Goal: Transaction & Acquisition: Subscribe to service/newsletter

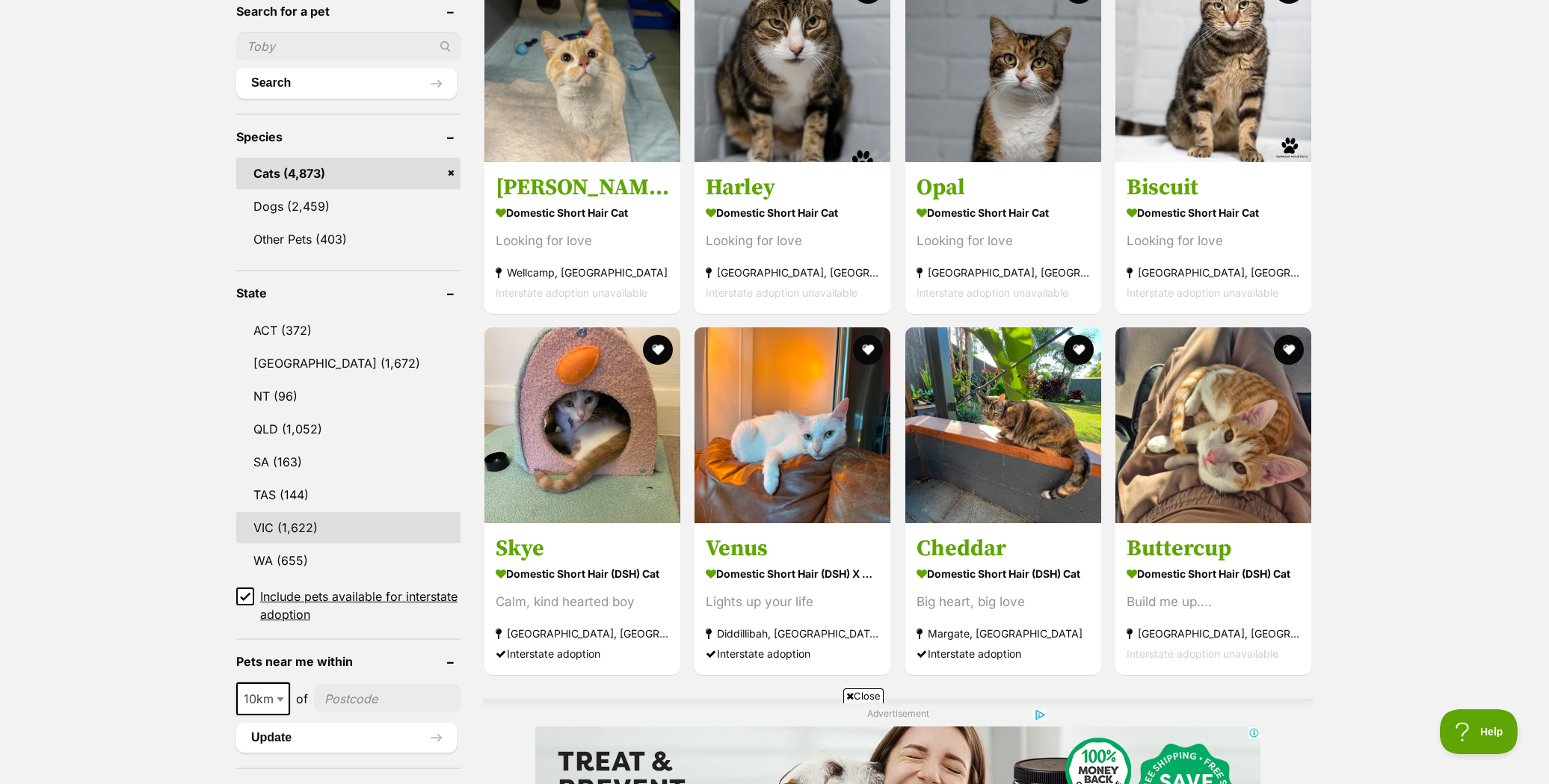
click at [340, 518] on link "VIC (1,622)" at bounding box center [349, 527] width 224 height 31
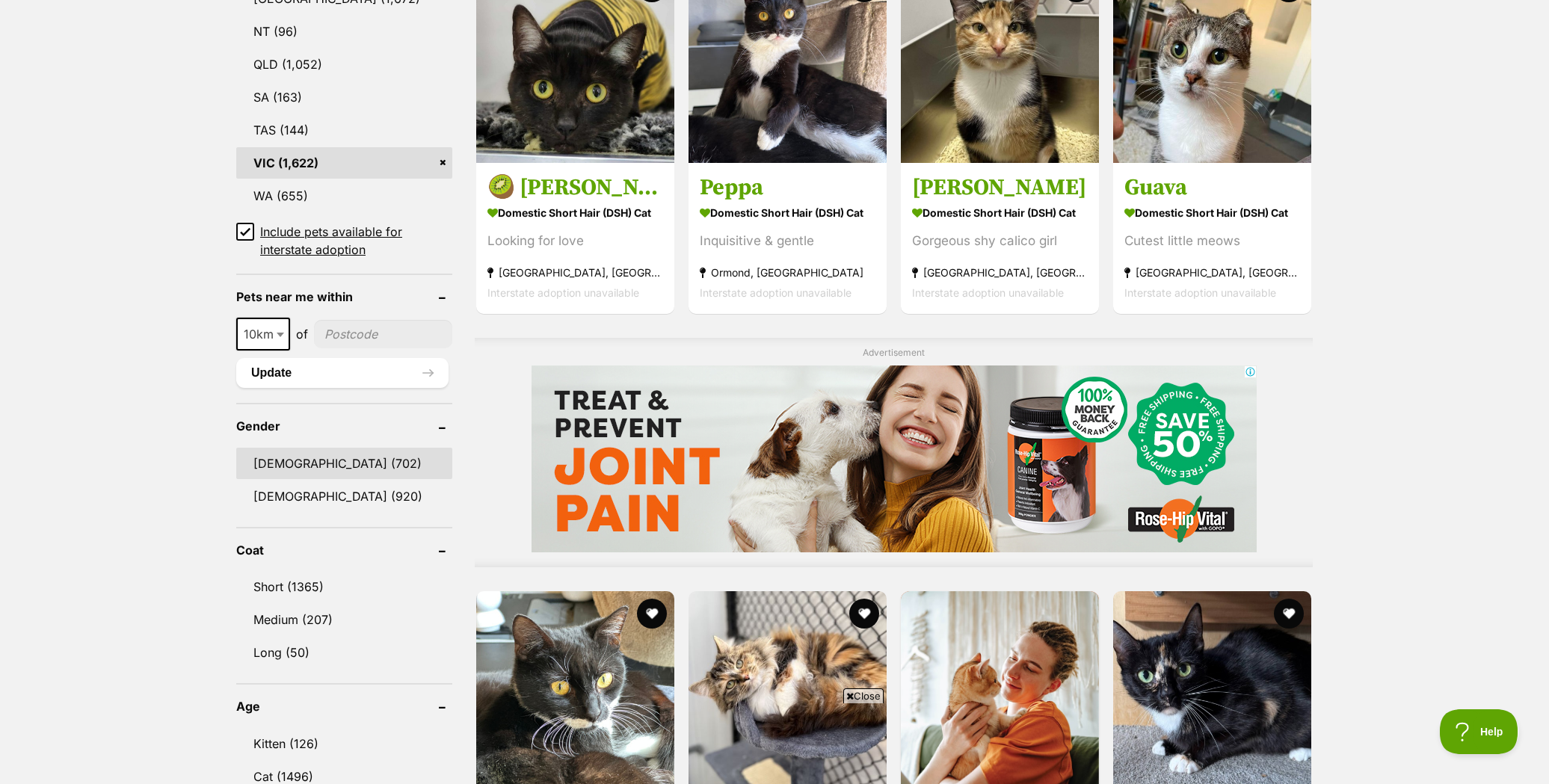
click at [338, 465] on link "Male (702)" at bounding box center [344, 463] width 216 height 31
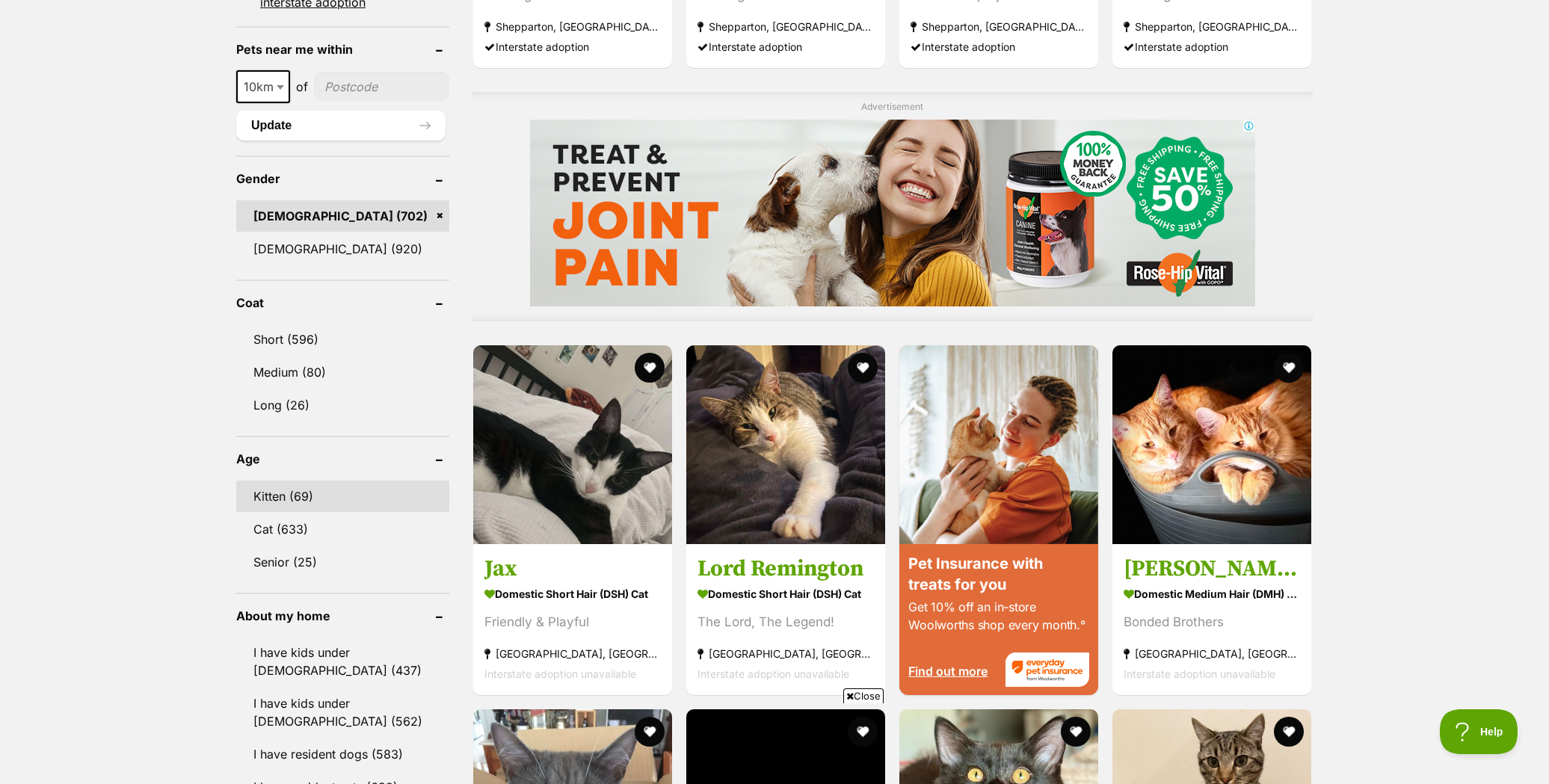
click at [332, 490] on link "Kitten (69)" at bounding box center [343, 495] width 213 height 31
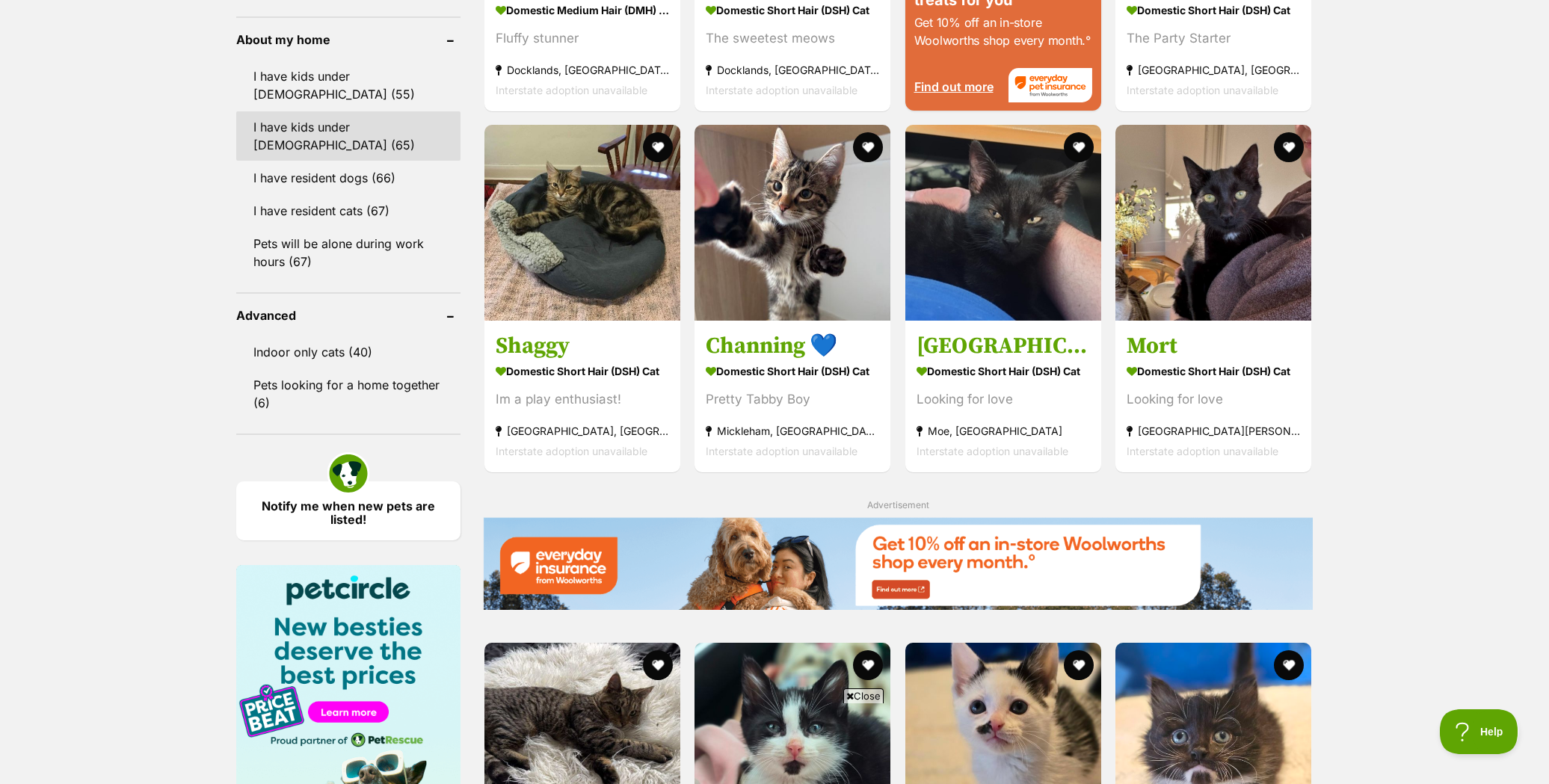
scroll to position [1835, 0]
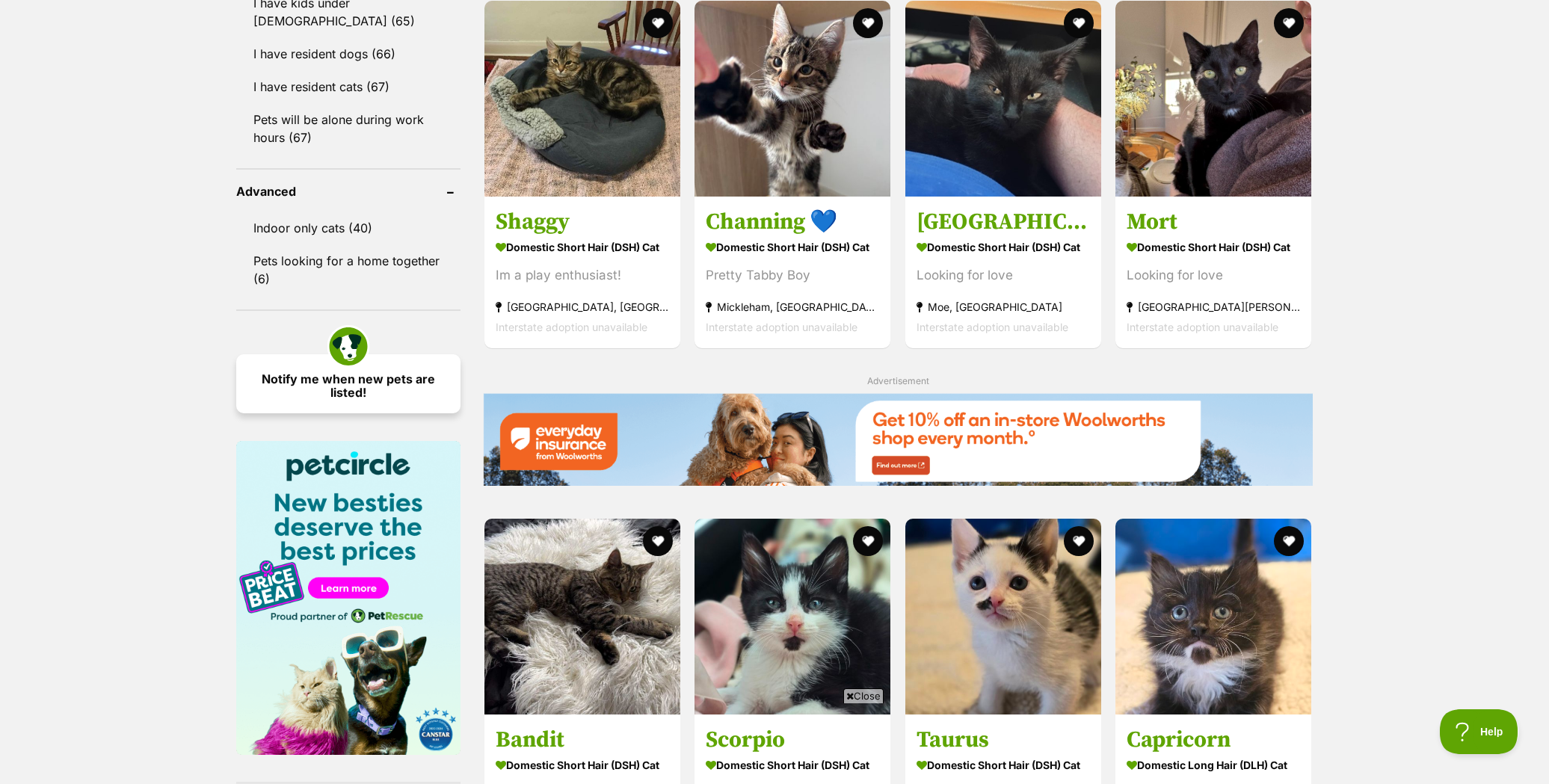
click at [350, 373] on link "Notify me when new pets are listed!" at bounding box center [349, 383] width 224 height 59
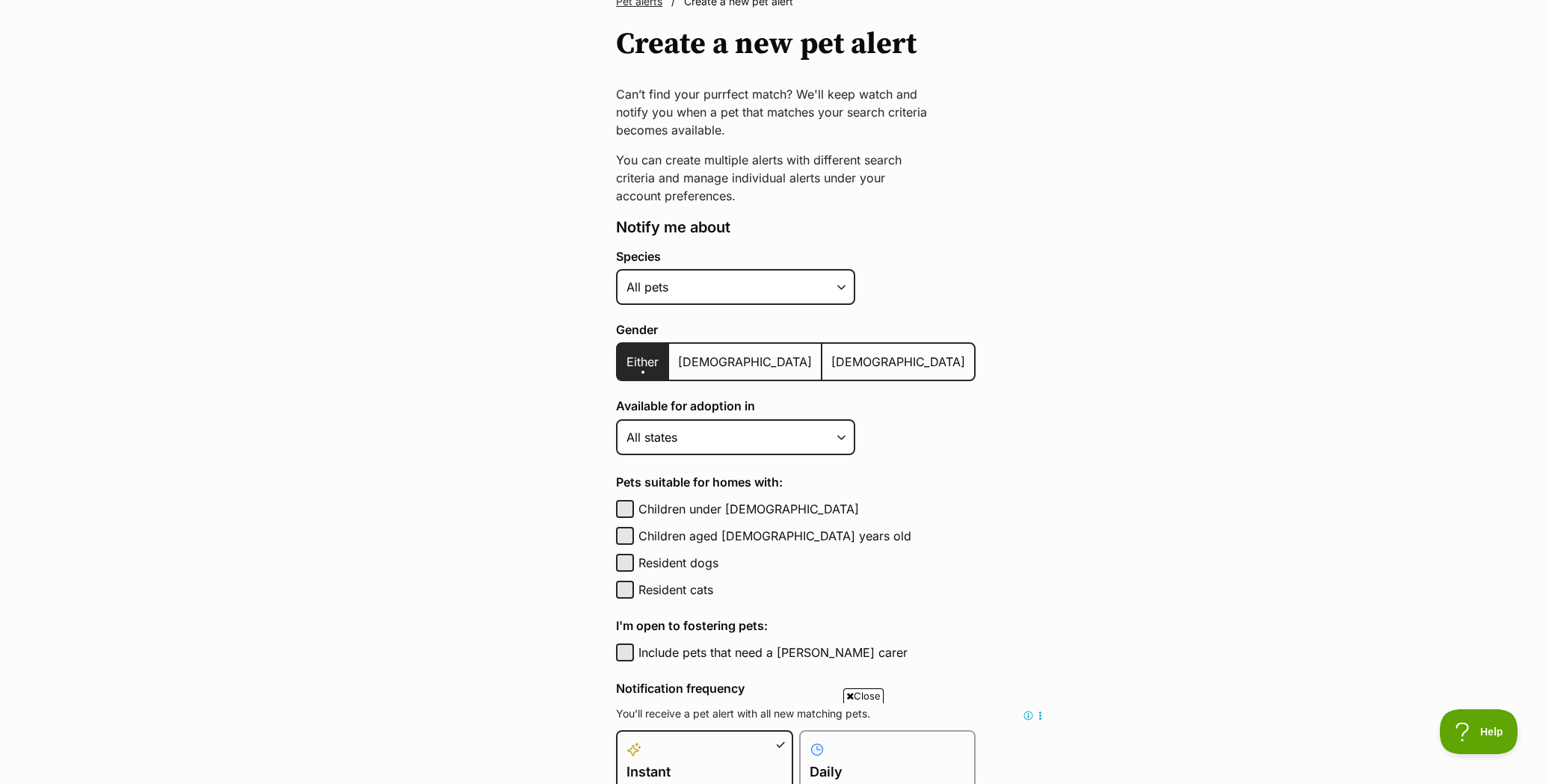
scroll to position [132, 0]
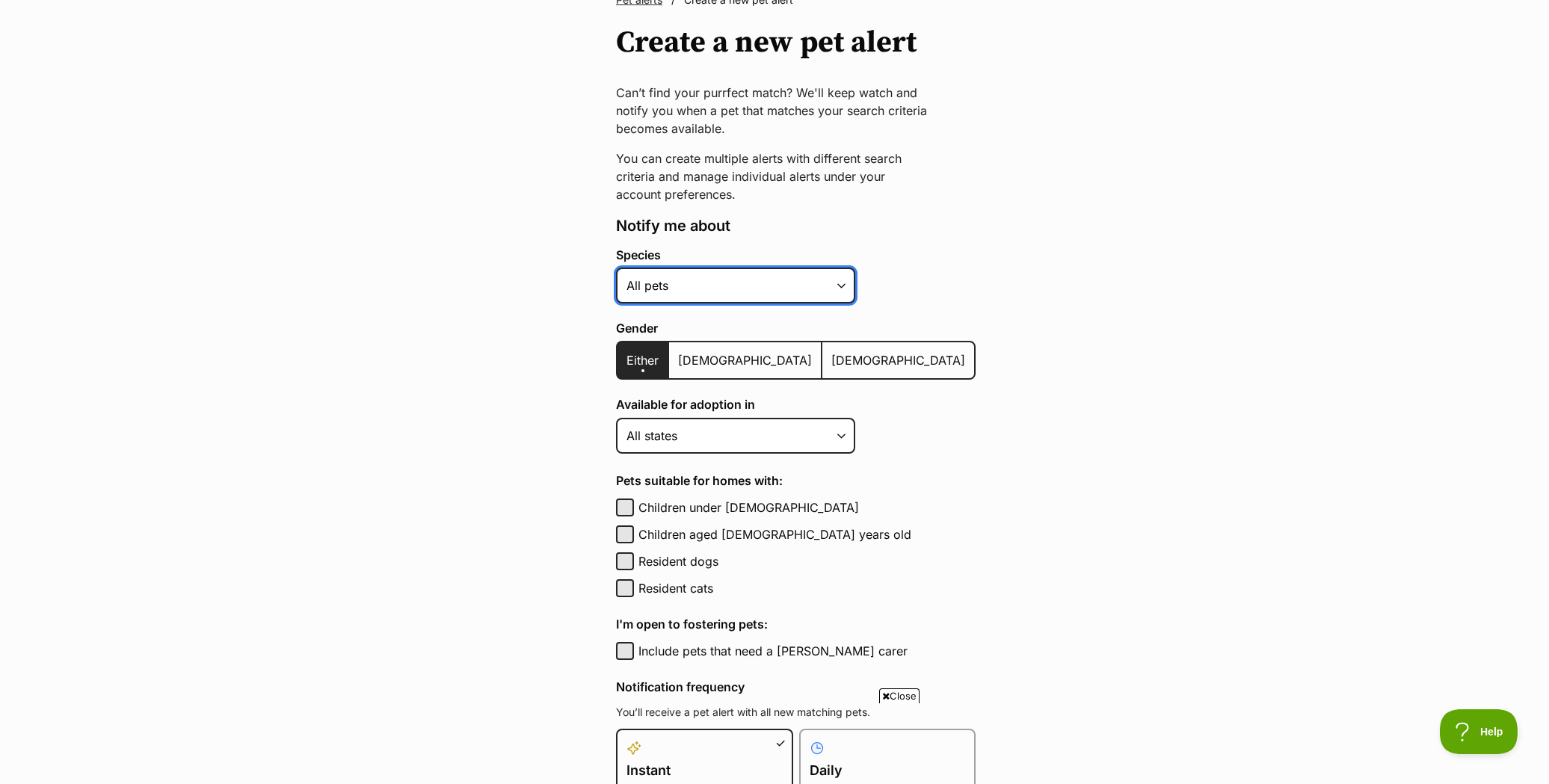
select select "2"
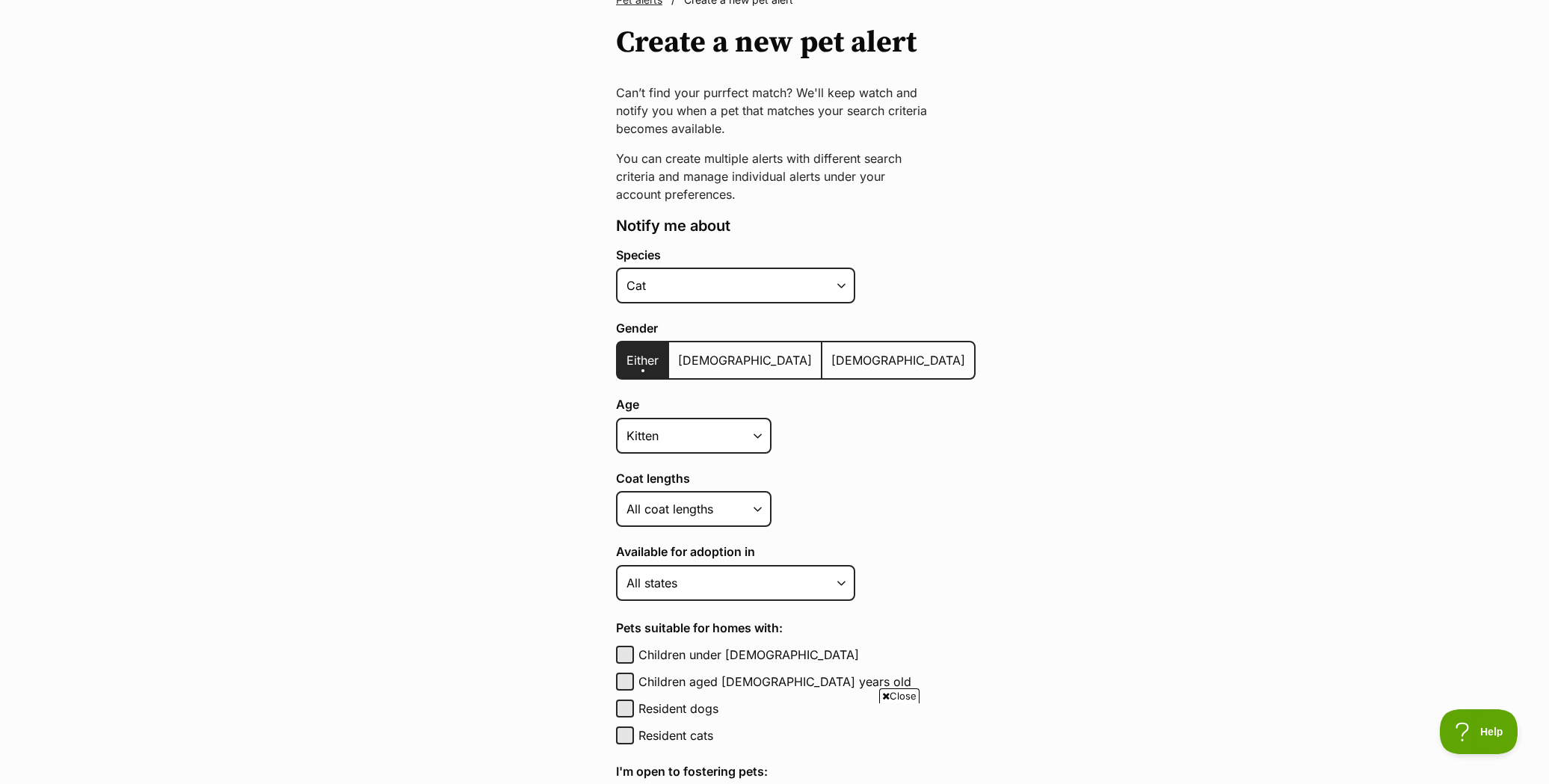
click at [699, 360] on span "[DEMOGRAPHIC_DATA]" at bounding box center [745, 361] width 134 height 15
click at [677, 351] on input "[DEMOGRAPHIC_DATA]" at bounding box center [677, 350] width 0 height 1
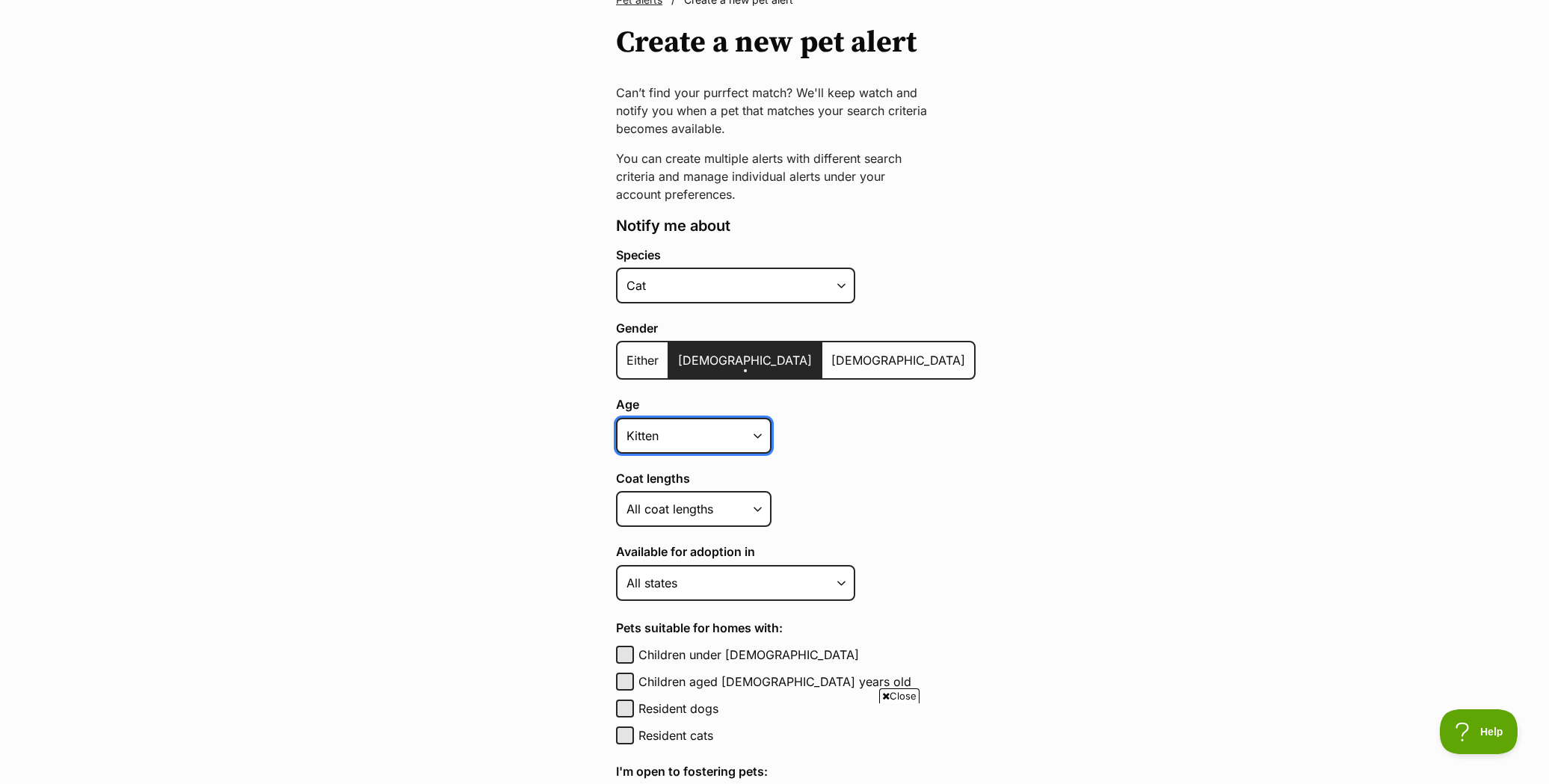
scroll to position [445, 0]
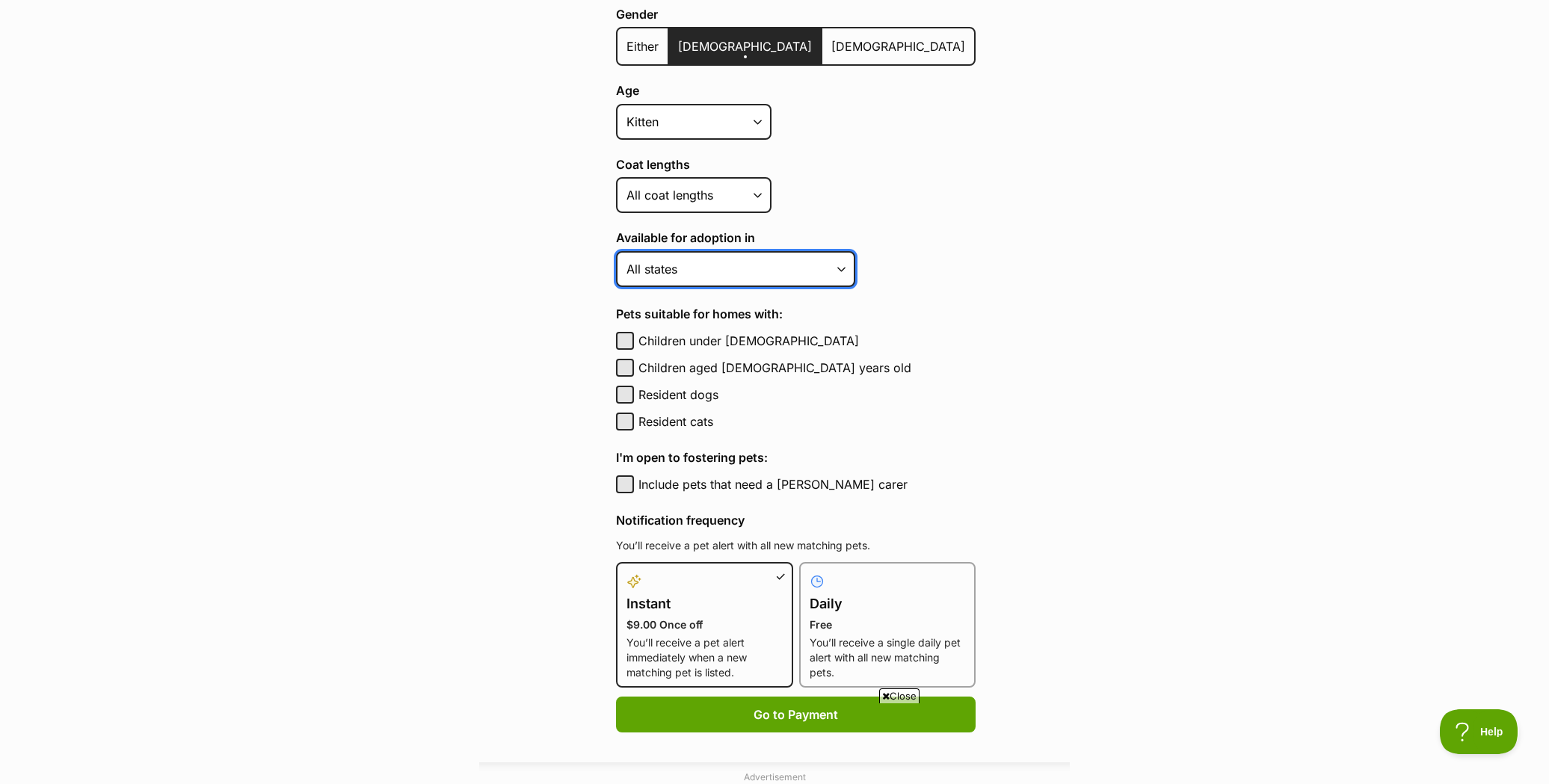
select select "2"
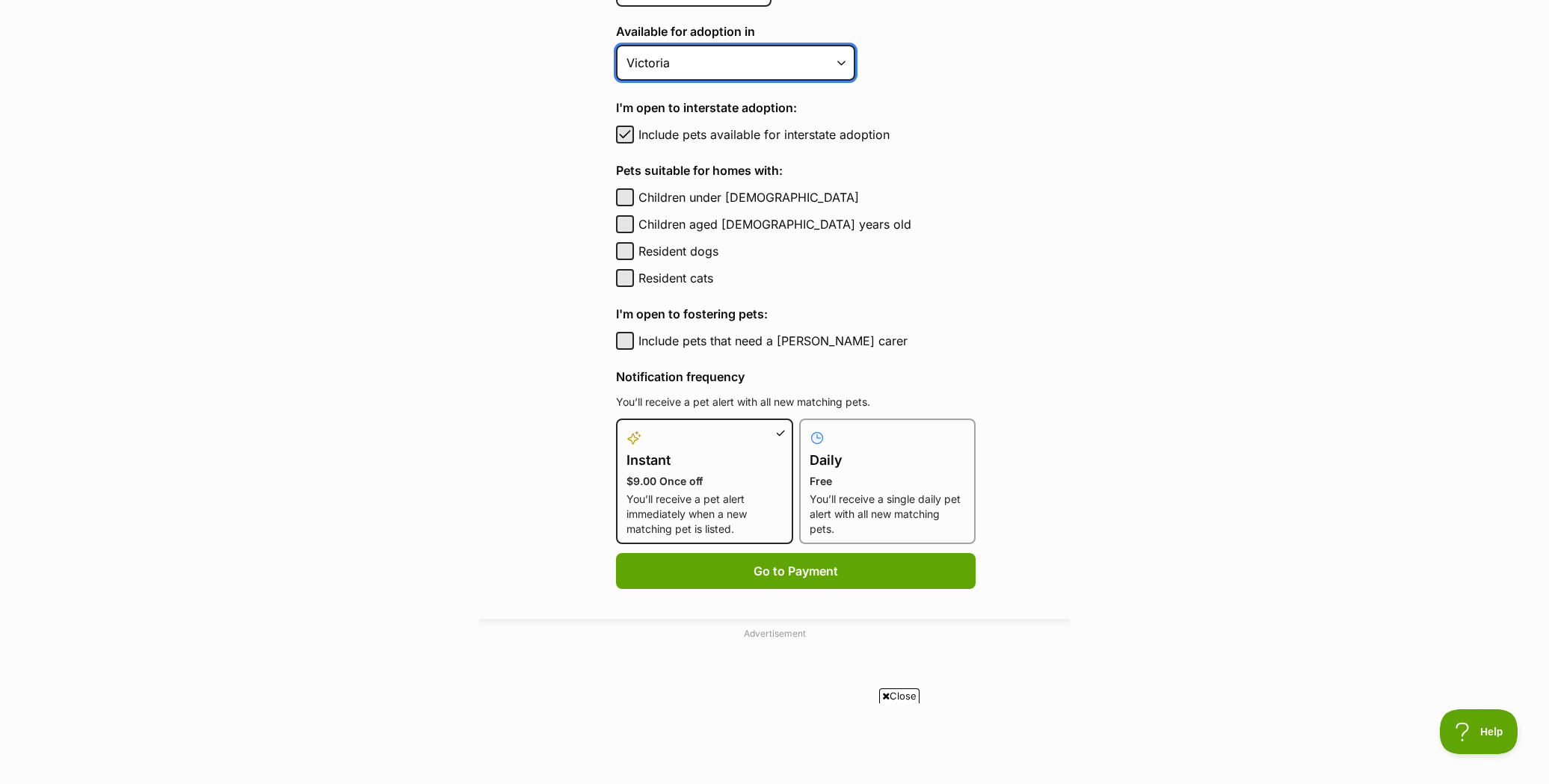
scroll to position [653, 0]
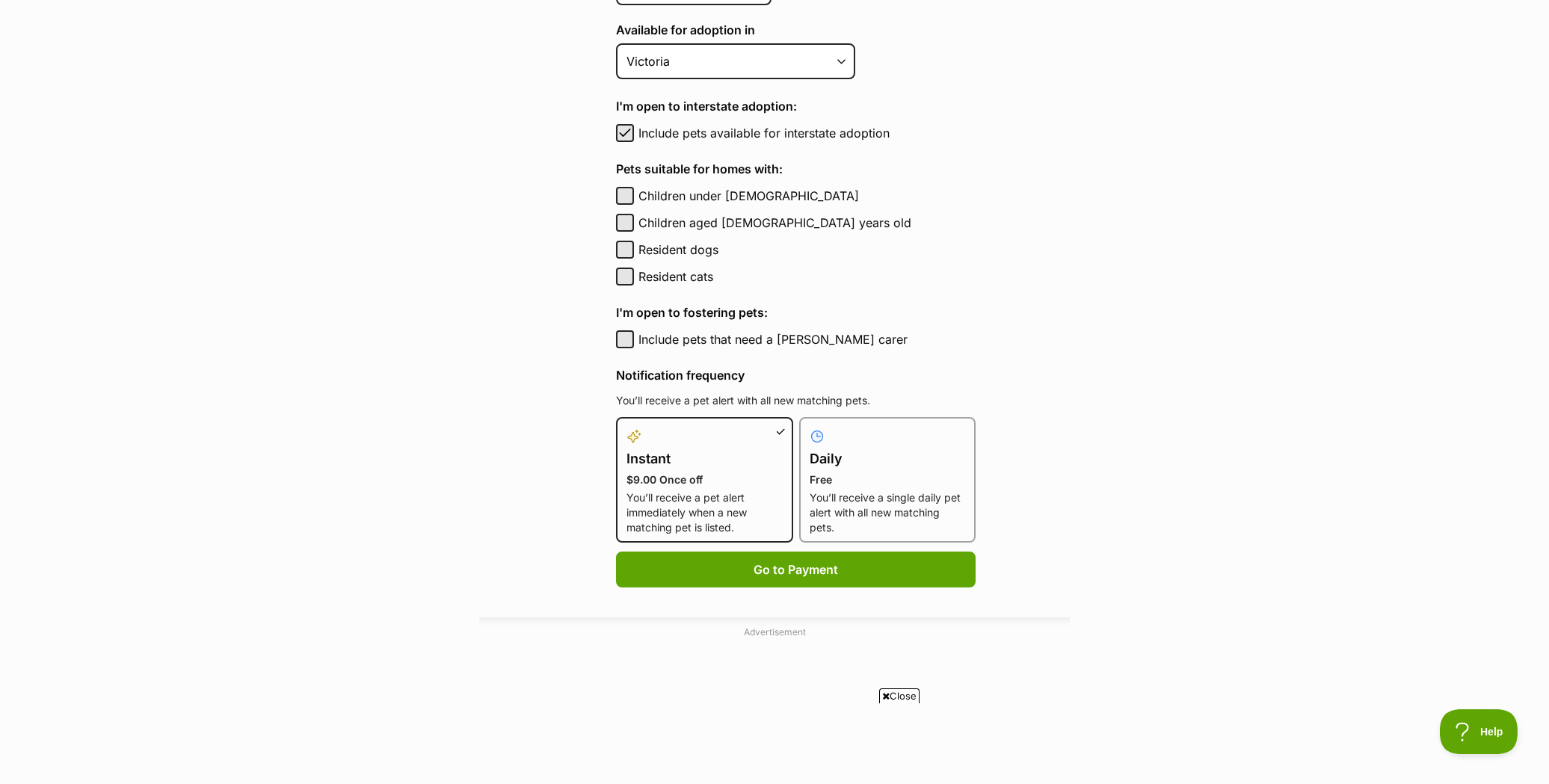
click at [895, 438] on div at bounding box center [888, 436] width 157 height 18
click at [809, 426] on input "Daily Free You’ll receive a single daily pet alert with all new matching pets." at bounding box center [808, 426] width 1 height 1
radio input "true"
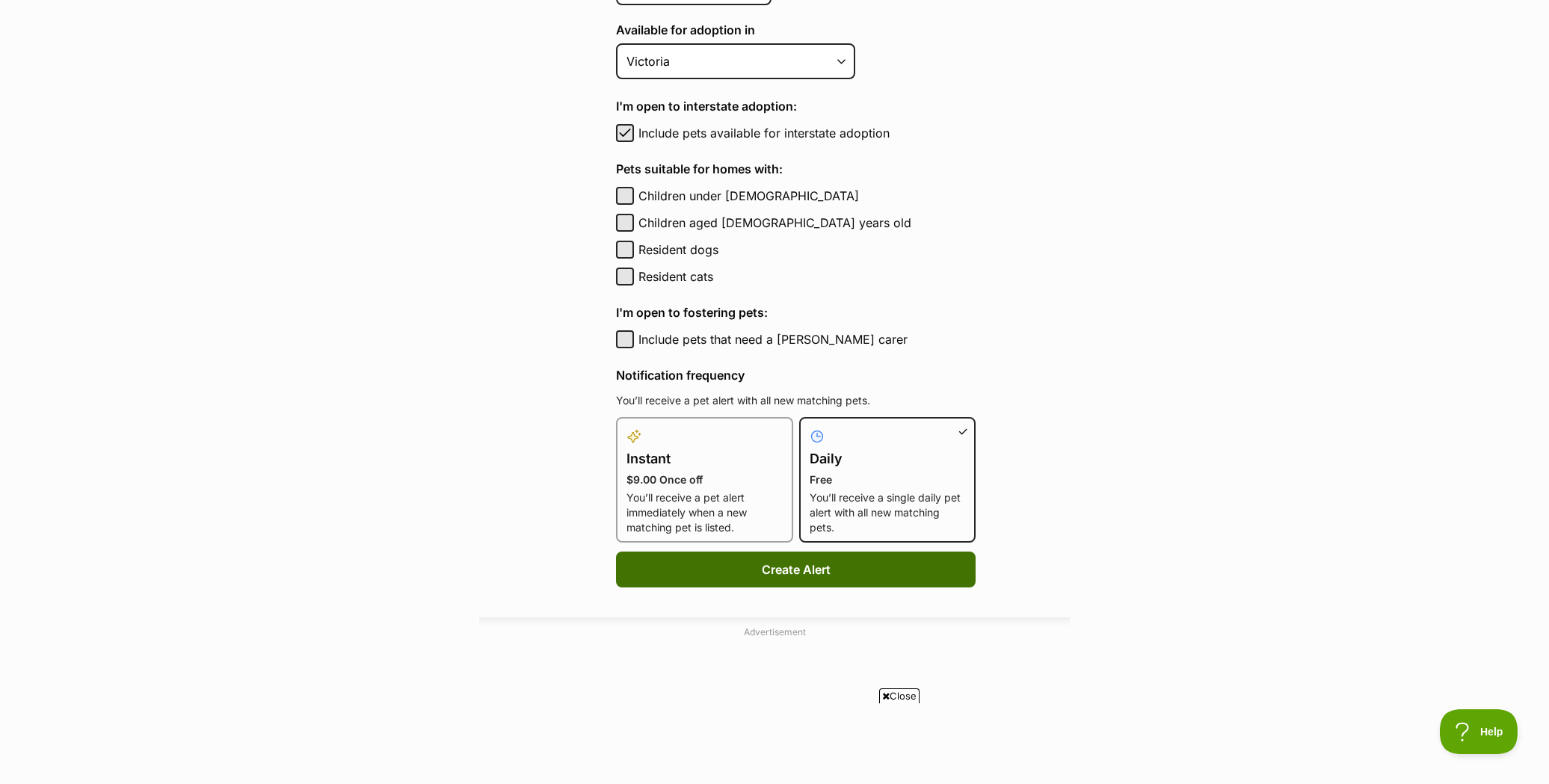
click at [845, 567] on button "Create Alert" at bounding box center [796, 569] width 360 height 36
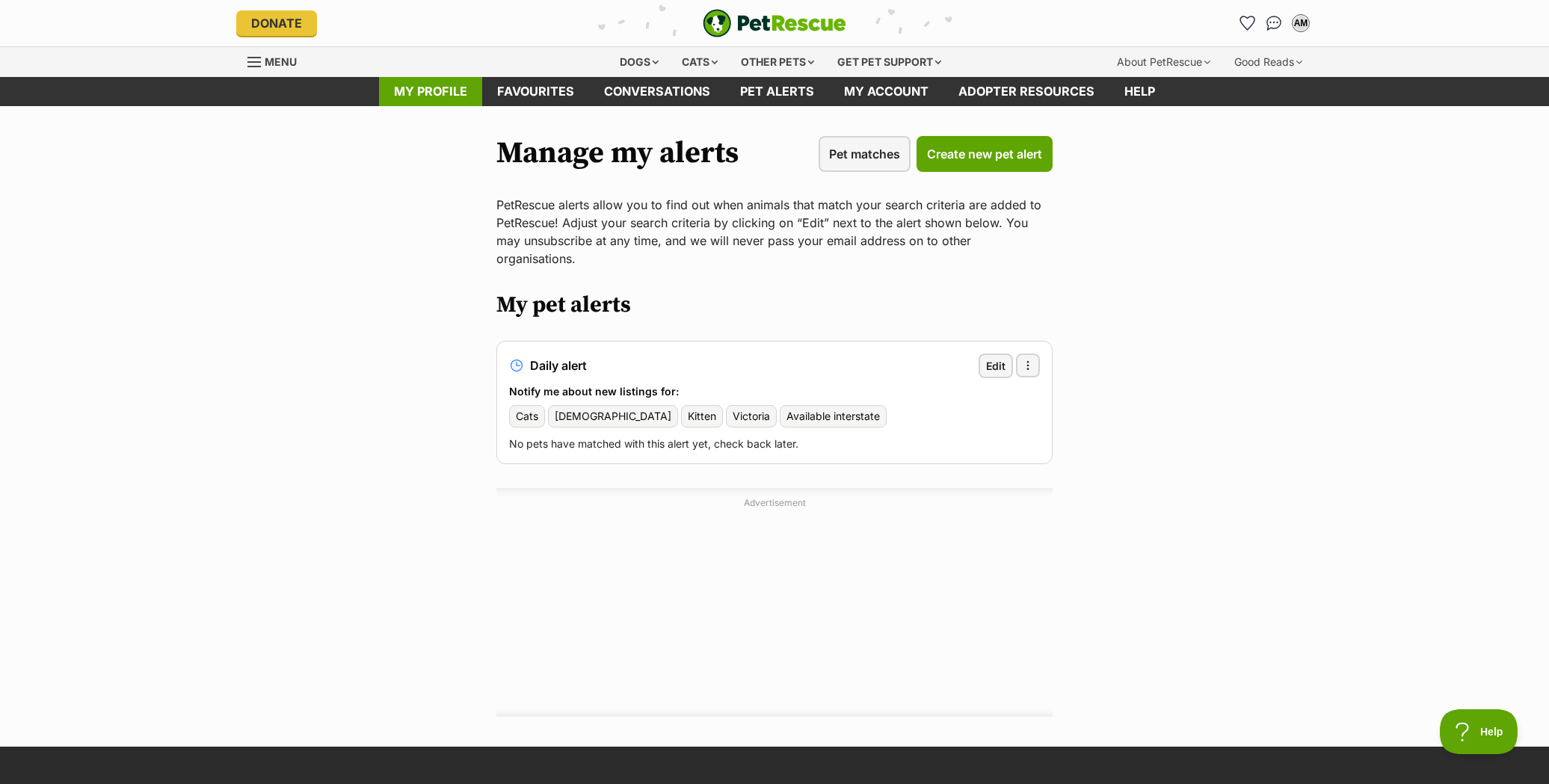
click at [413, 93] on link "My profile" at bounding box center [430, 91] width 104 height 29
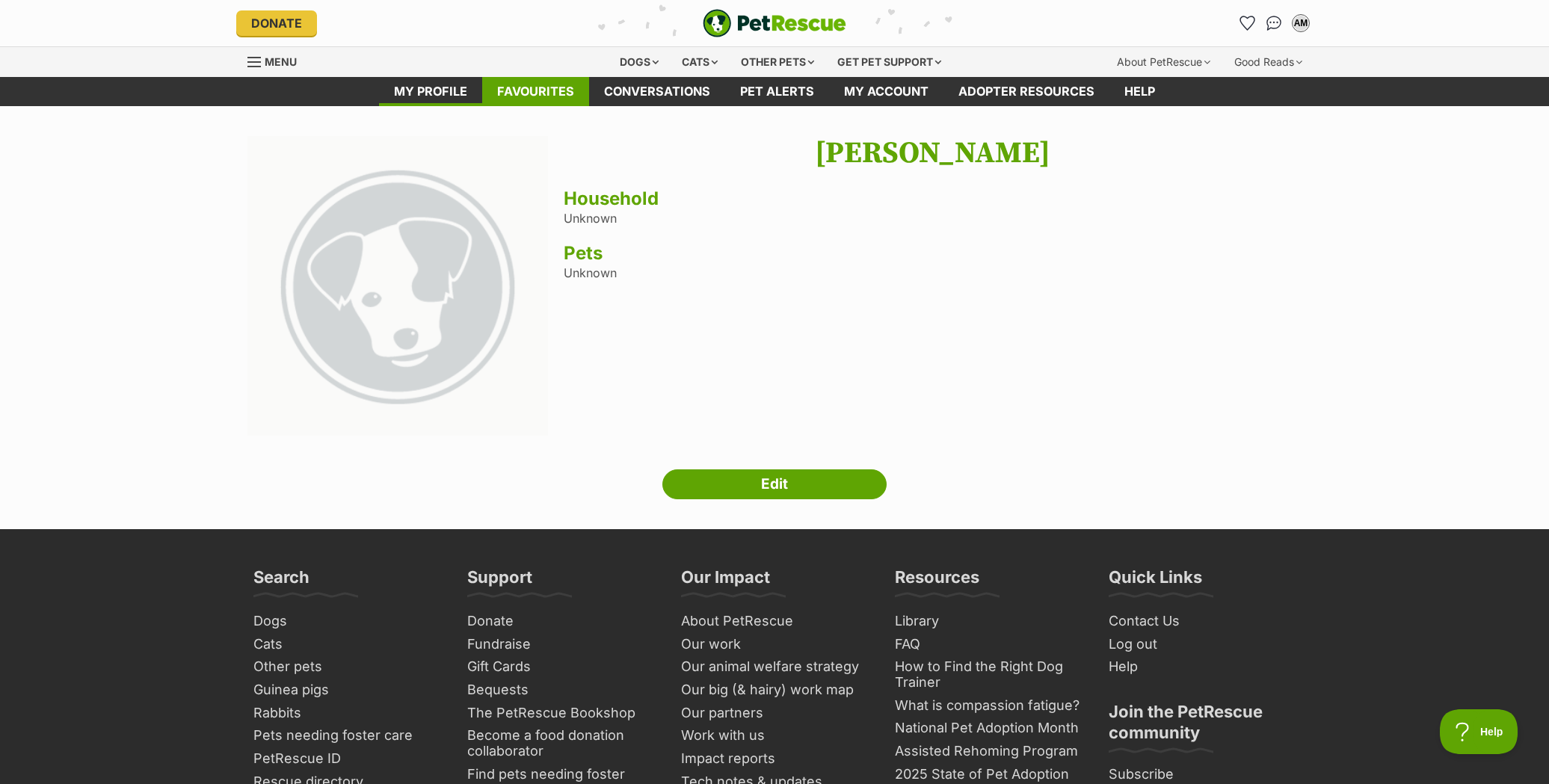
click at [540, 95] on link "Favourites" at bounding box center [536, 91] width 107 height 29
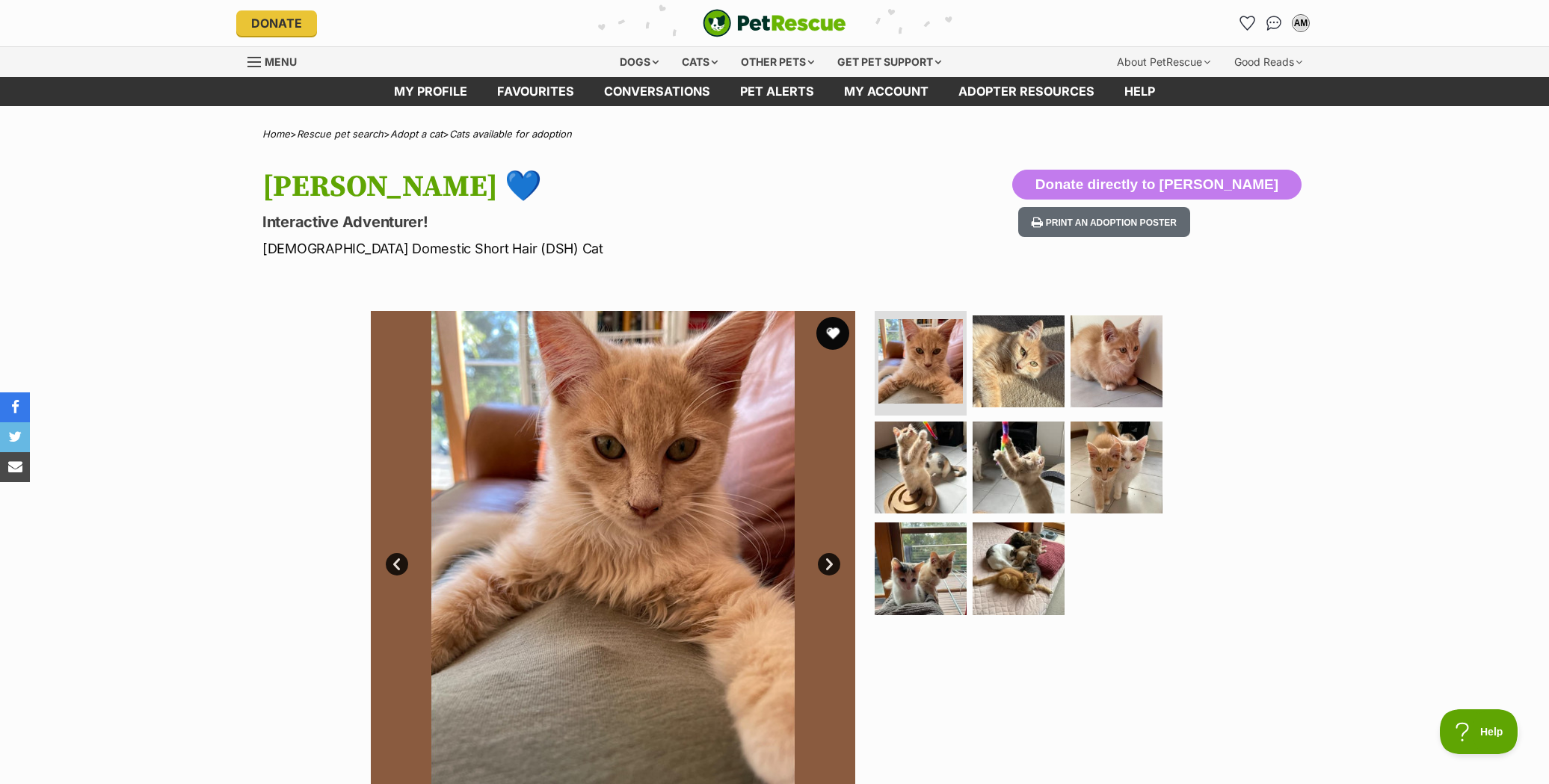
click at [834, 334] on button "favourite" at bounding box center [833, 333] width 33 height 33
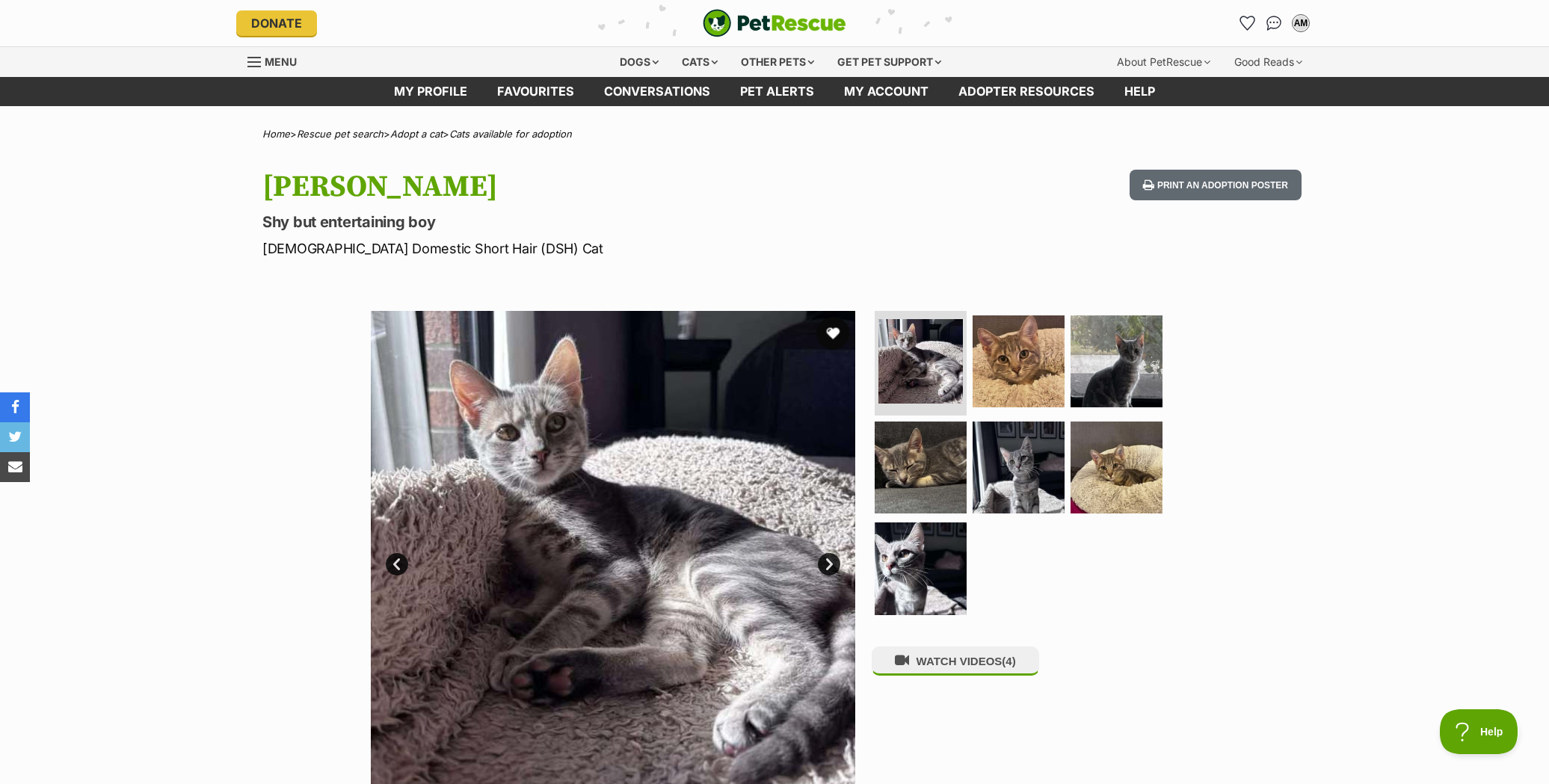
click at [836, 329] on button "favourite" at bounding box center [833, 333] width 33 height 33
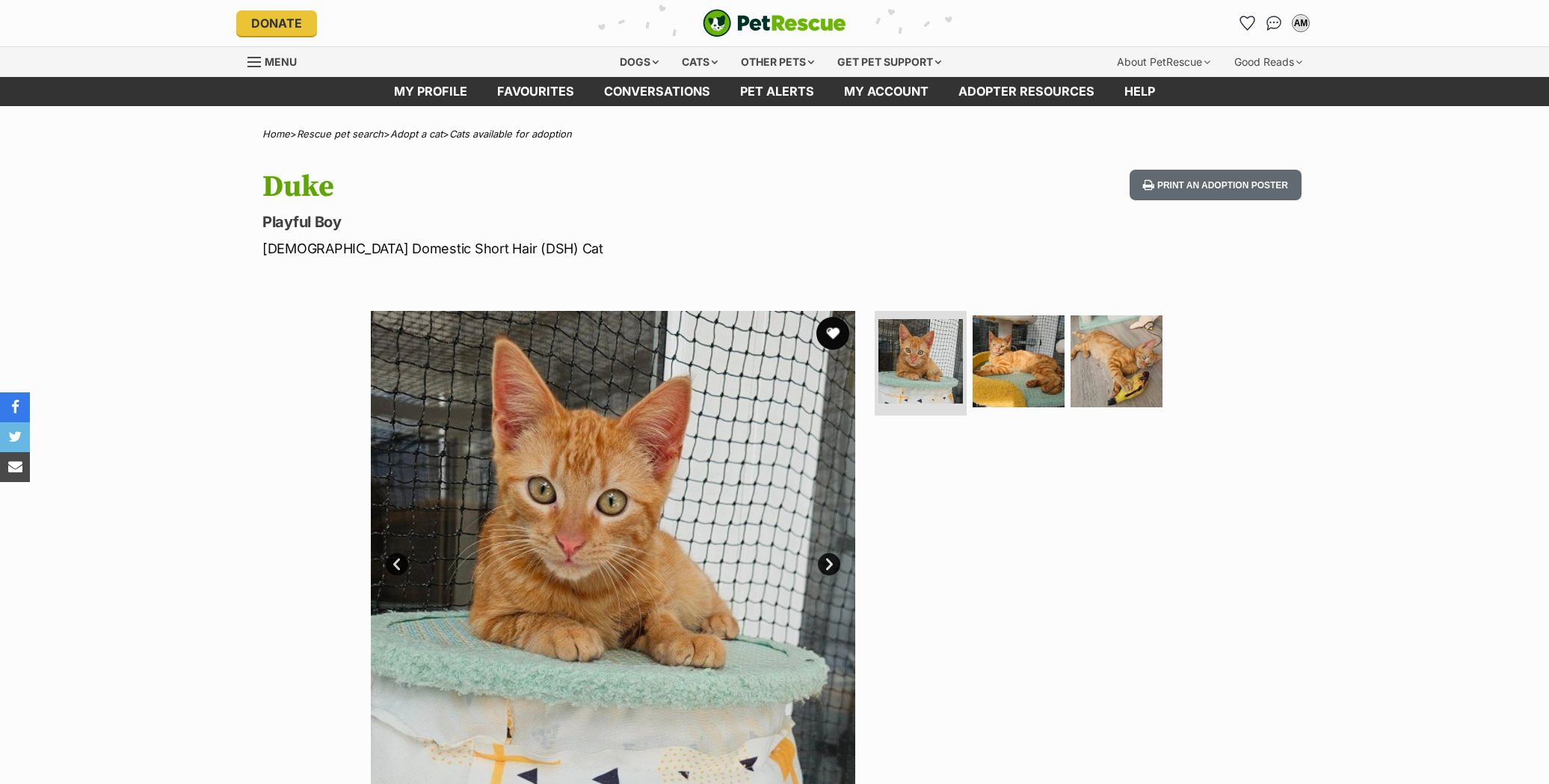
click at [841, 328] on button "favourite" at bounding box center [833, 333] width 33 height 33
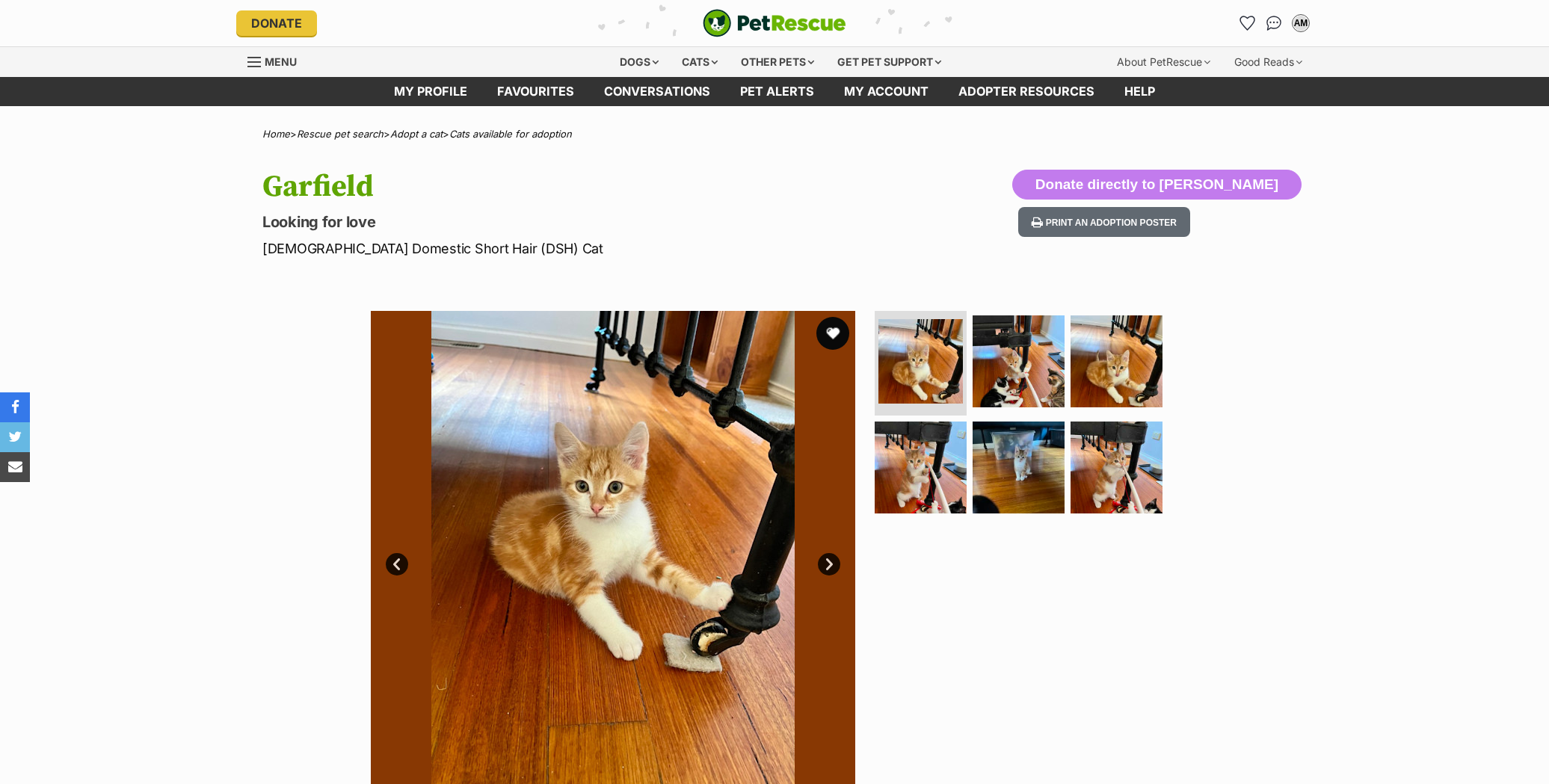
click at [838, 329] on button "favourite" at bounding box center [833, 333] width 33 height 33
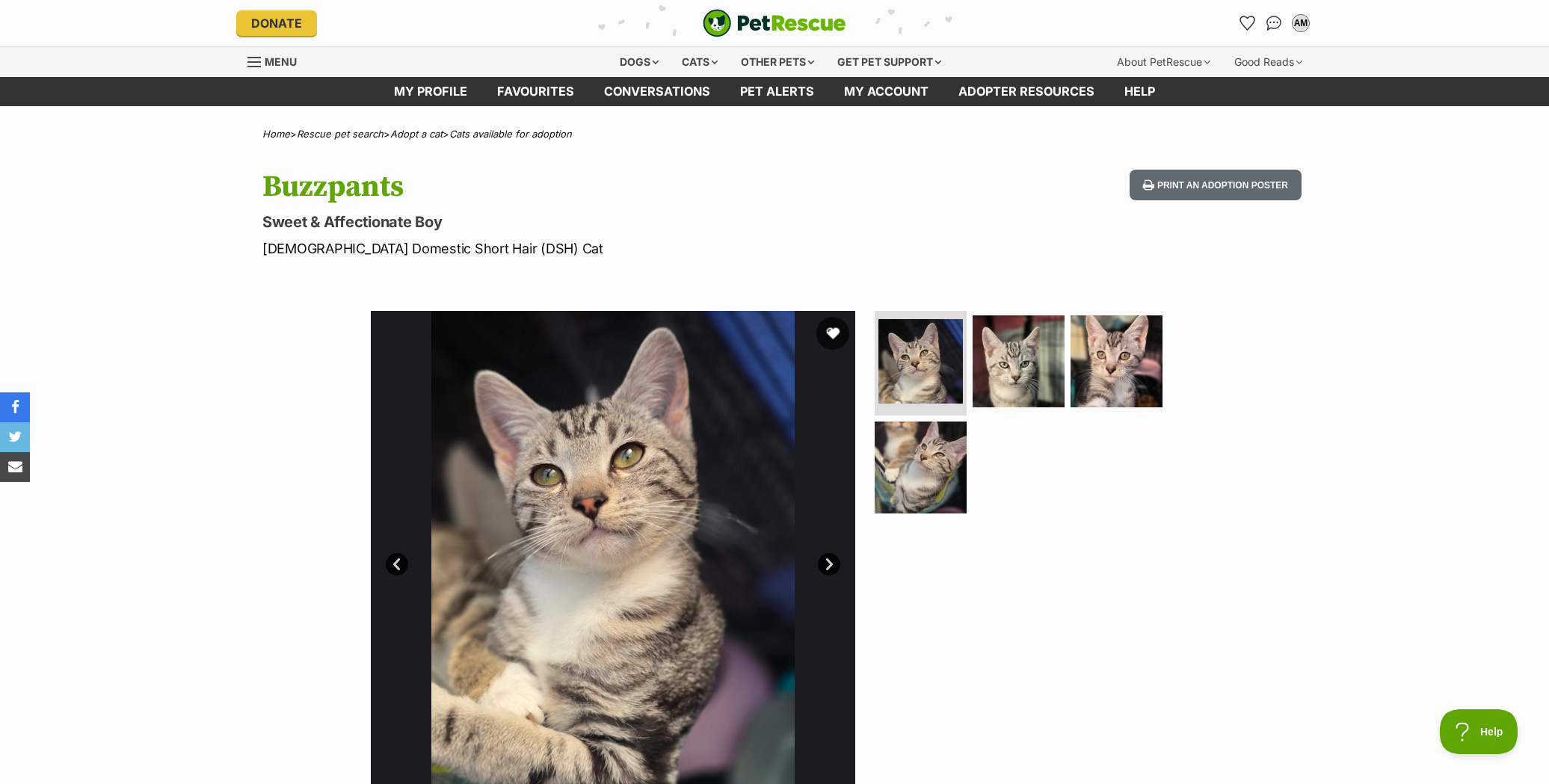
click at [831, 325] on button "favourite" at bounding box center [833, 333] width 33 height 33
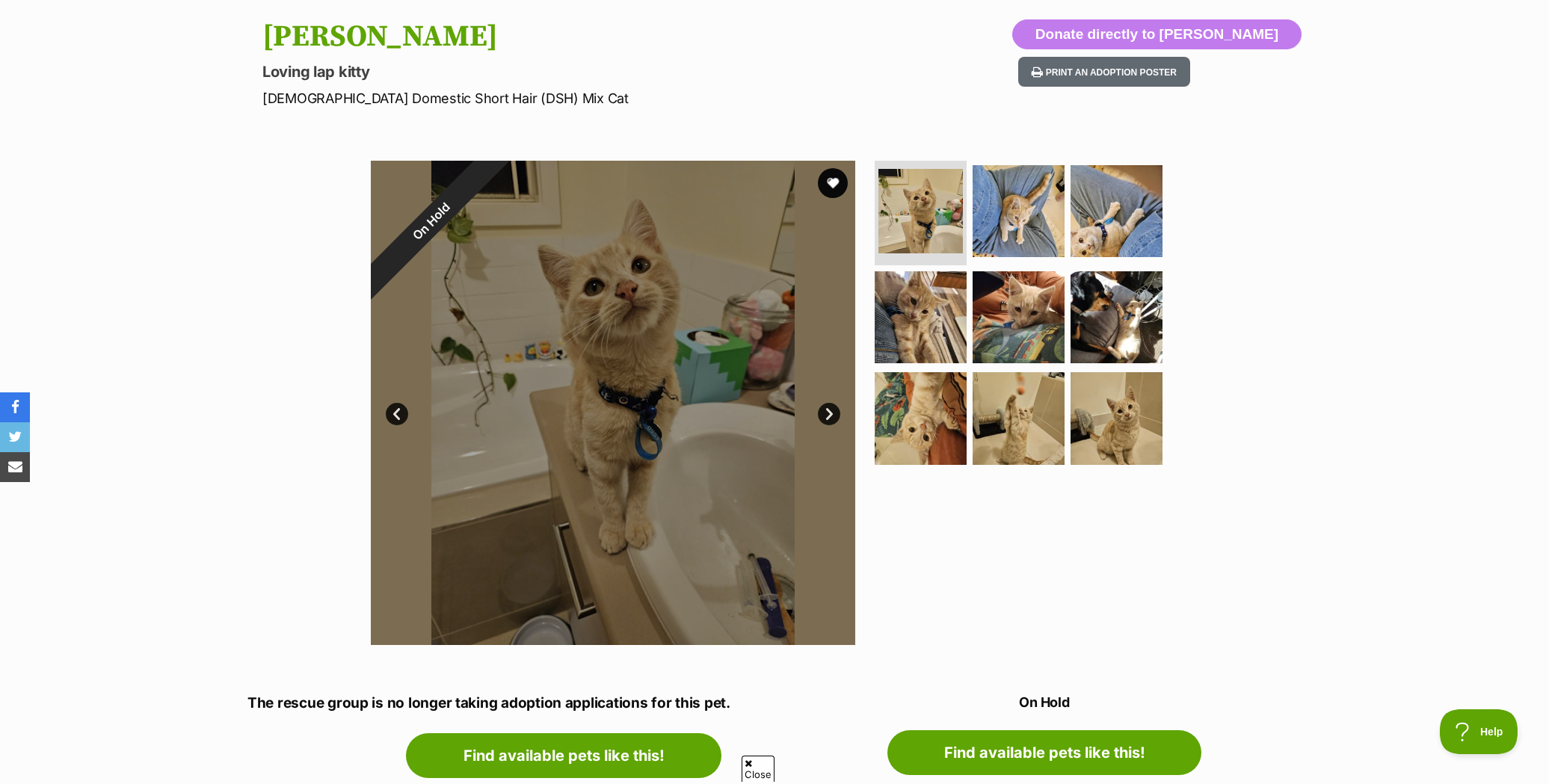
click at [492, 186] on div "On Hold" at bounding box center [431, 221] width 122 height 121
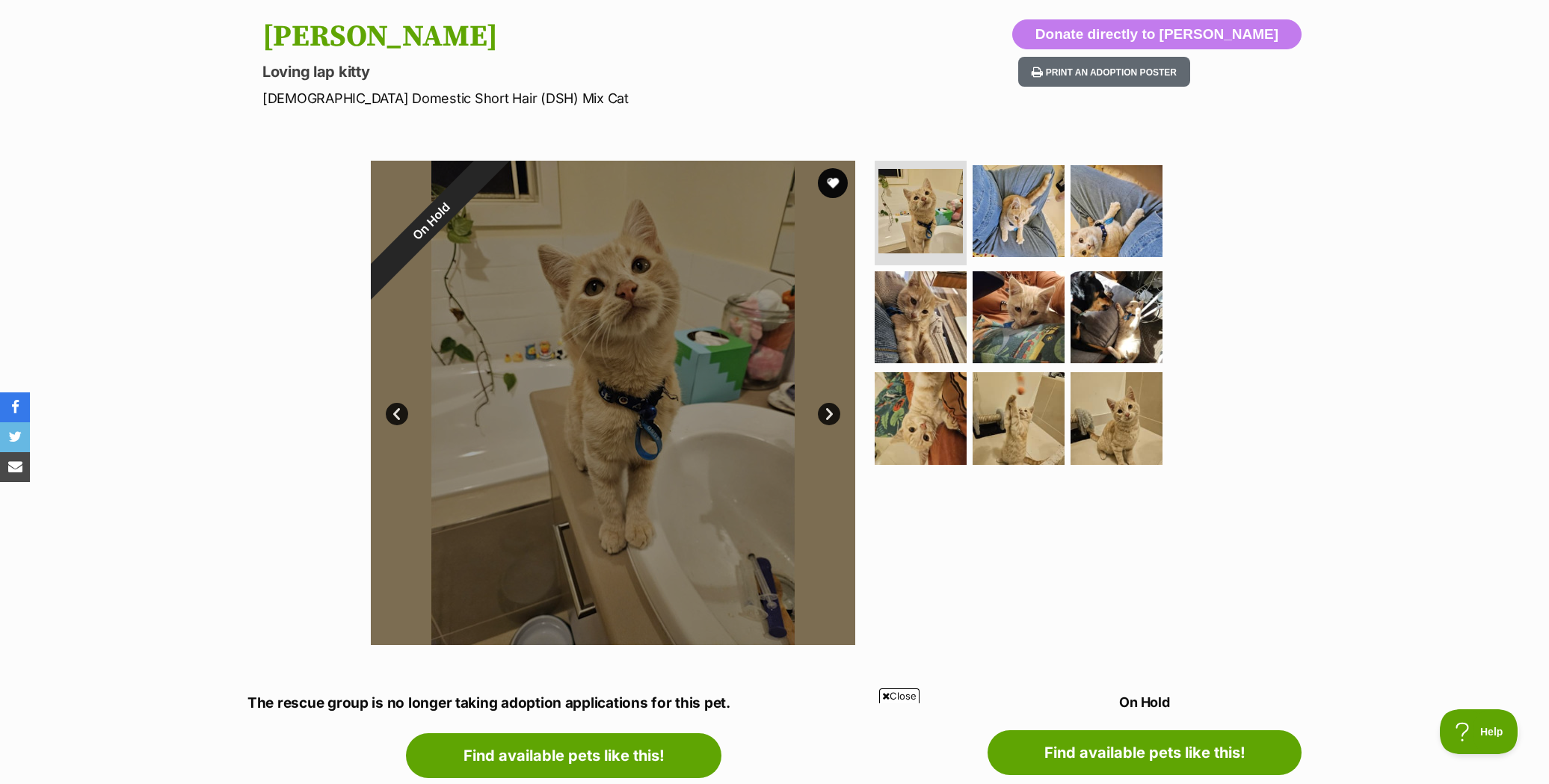
click at [492, 179] on div "On Hold" at bounding box center [431, 221] width 122 height 121
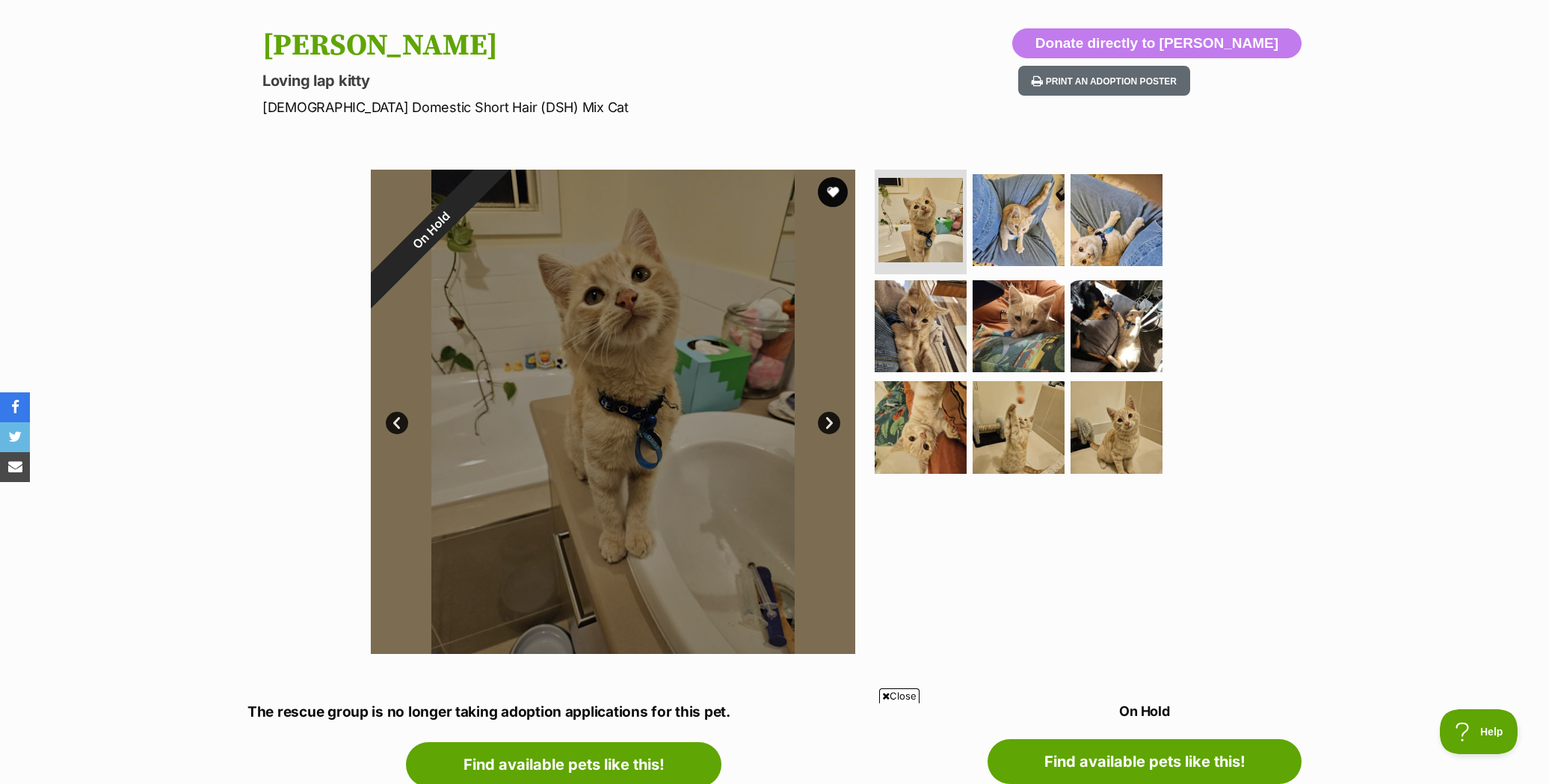
scroll to position [144, 0]
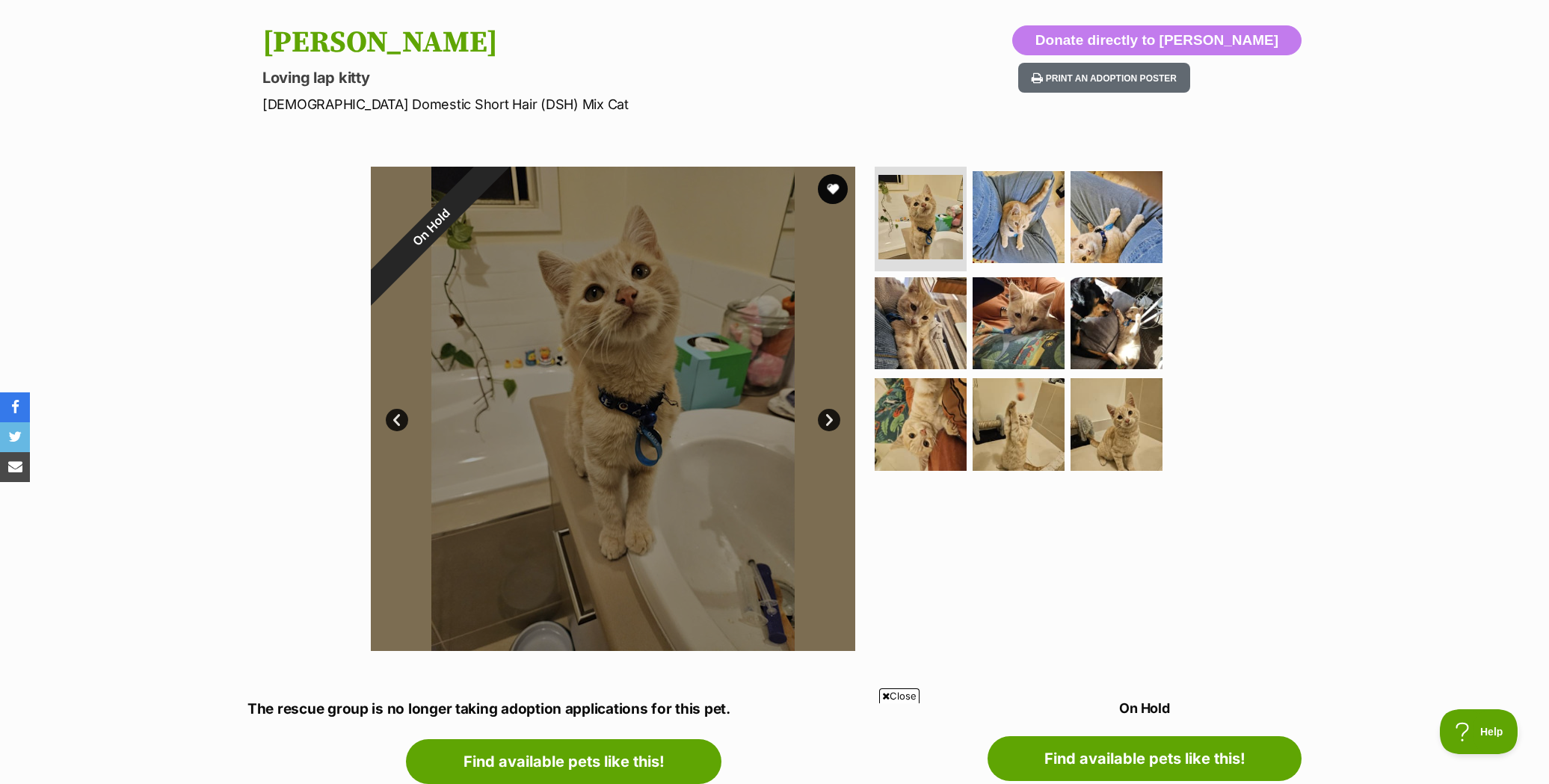
click at [492, 184] on div "On Hold" at bounding box center [431, 228] width 122 height 121
click at [492, 180] on div "On Hold" at bounding box center [431, 228] width 122 height 121
click at [492, 192] on div "On Hold" at bounding box center [431, 228] width 122 height 121
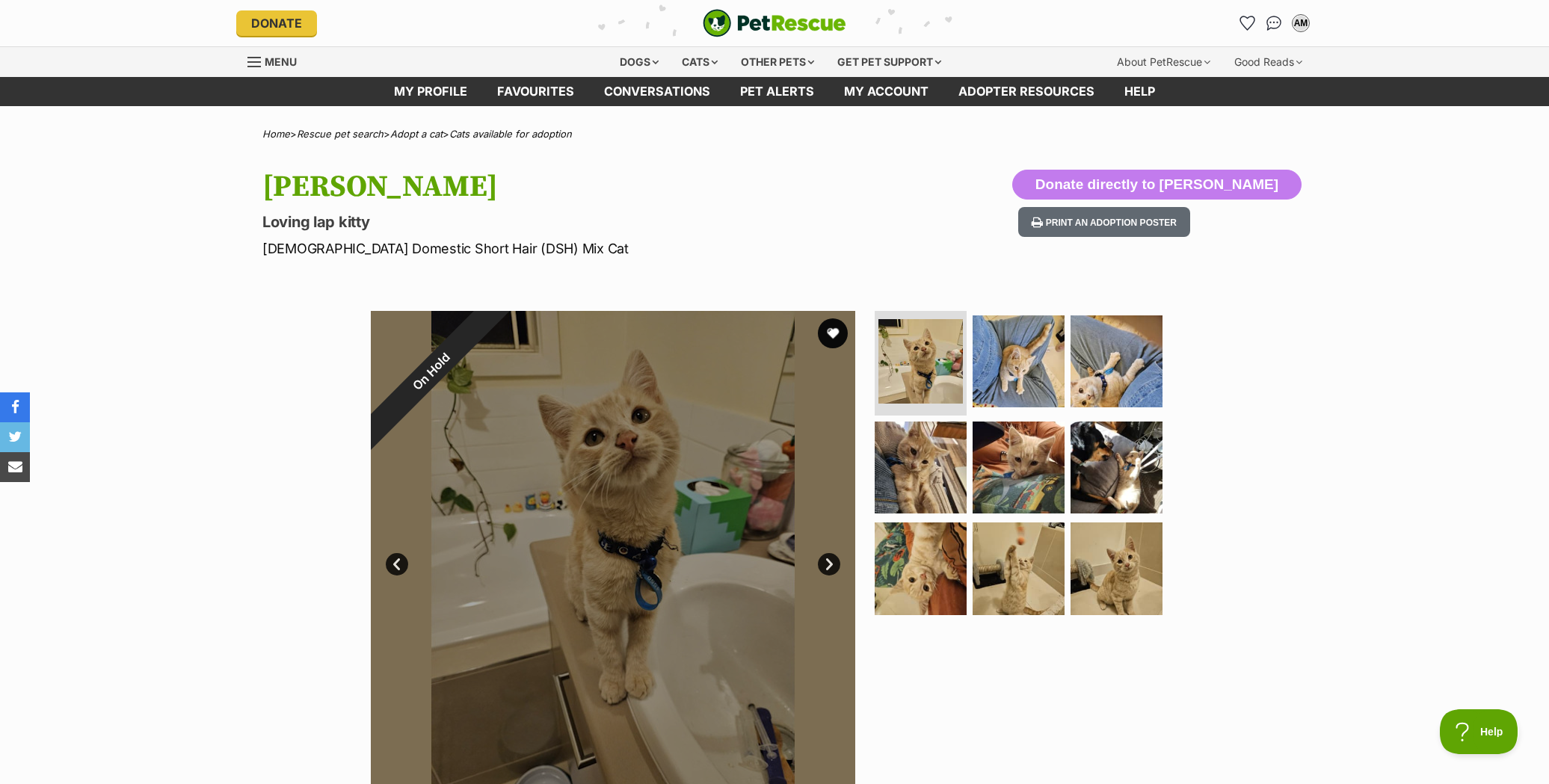
scroll to position [0, 0]
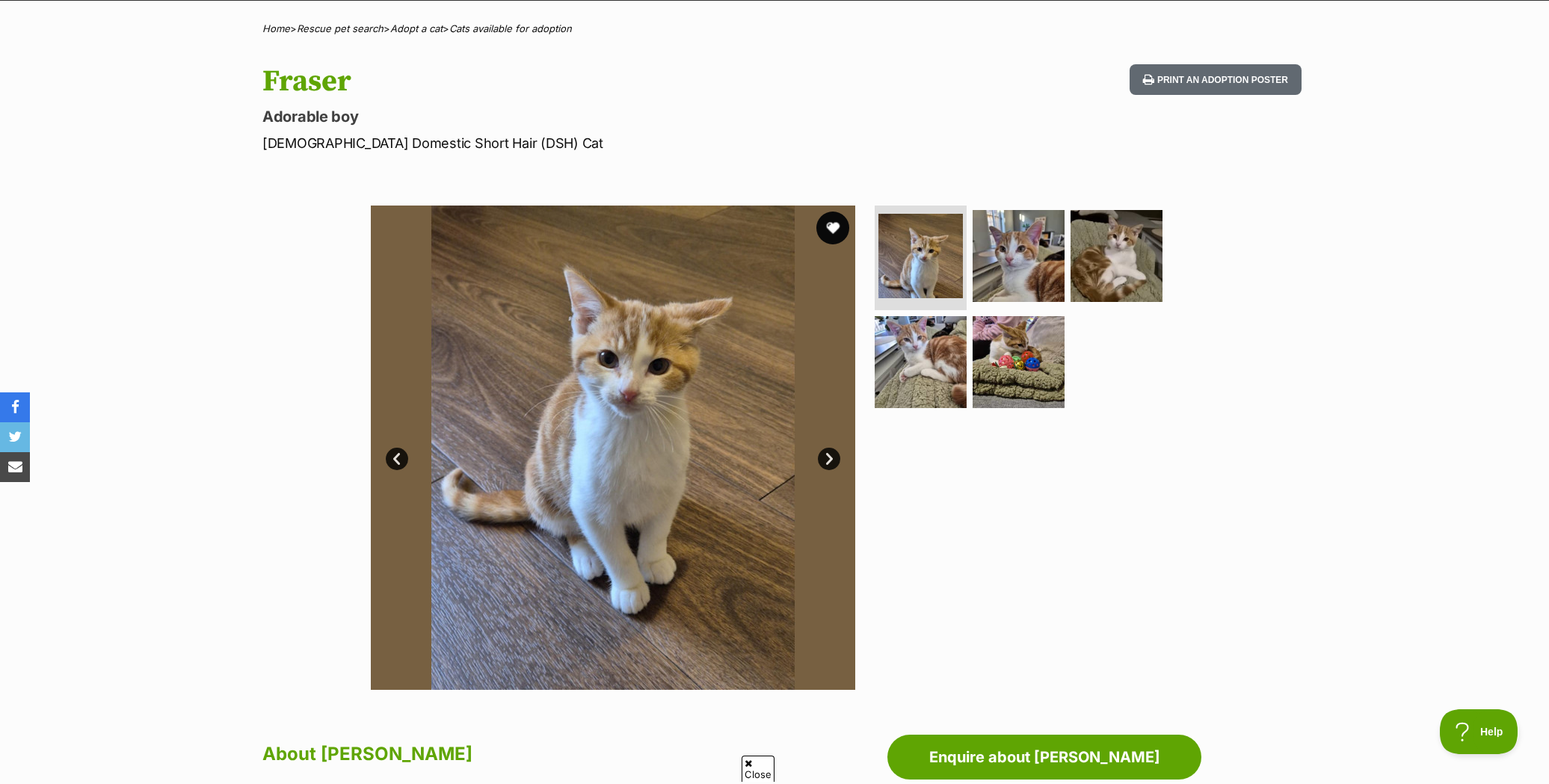
click at [827, 223] on button "favourite" at bounding box center [833, 228] width 33 height 33
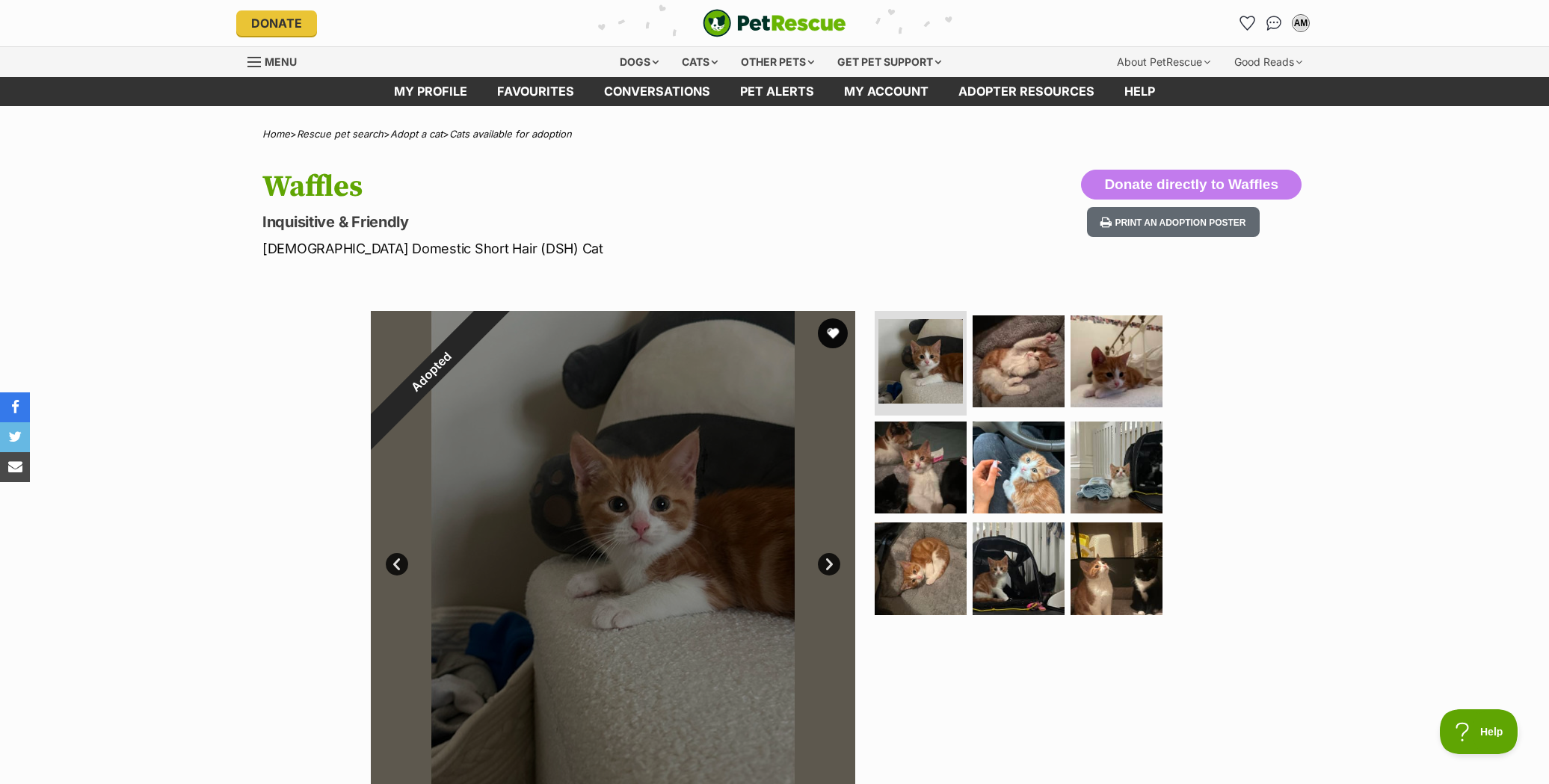
click at [492, 332] on div "Adopted" at bounding box center [431, 371] width 122 height 121
